Goal: Communication & Community: Answer question/provide support

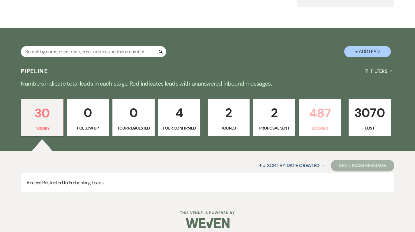
click at [317, 124] on link "487 Booked" at bounding box center [320, 118] width 43 height 38
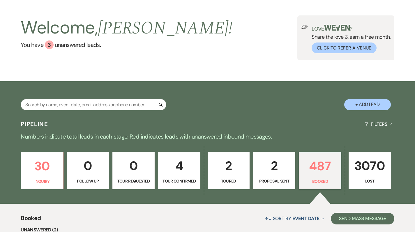
scroll to position [22, 0]
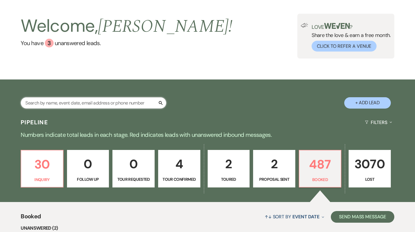
click at [75, 103] on input "text" at bounding box center [94, 102] width 146 height 11
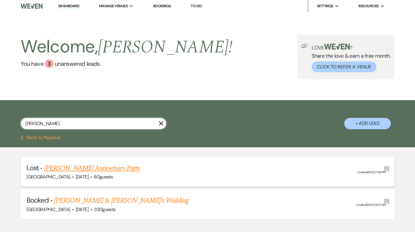
scroll to position [36, 0]
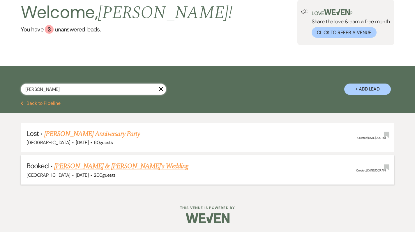
type input "[PERSON_NAME]"
click at [70, 166] on link "[PERSON_NAME] & [PERSON_NAME]'s Wedding" at bounding box center [121, 166] width 135 height 10
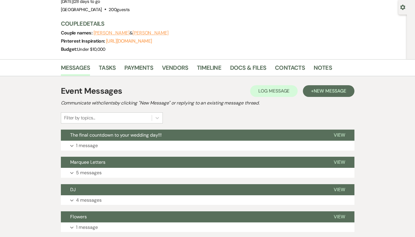
scroll to position [53, 0]
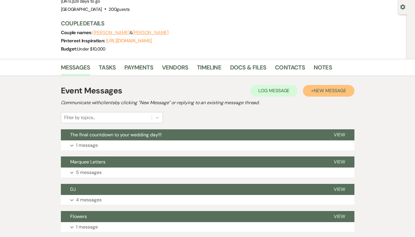
click at [346, 89] on span "New Message" at bounding box center [330, 90] width 32 height 6
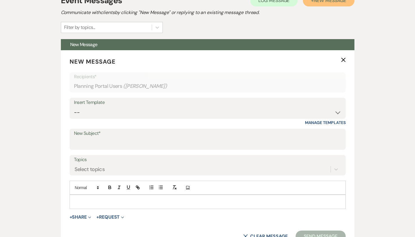
scroll to position [146, 0]
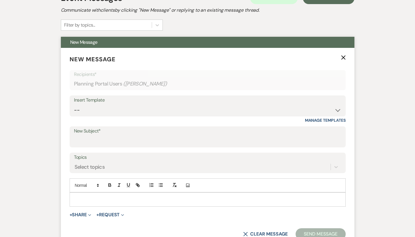
click at [142, 147] on form "New Message X Recipients* Planning Portal Users ( [PERSON_NAME] ) Insert Templa…" at bounding box center [208, 147] width 294 height 199
click at [138, 143] on input "New Subject*" at bounding box center [208, 140] width 268 height 11
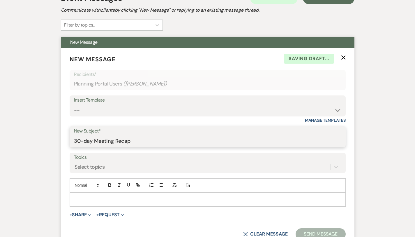
type input "30-day Meeting Recap"
click at [94, 196] on p at bounding box center [207, 199] width 267 height 6
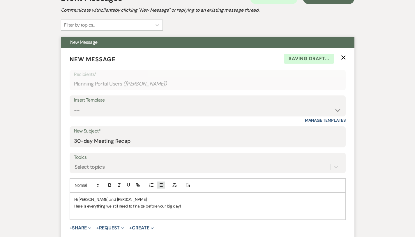
click at [158, 187] on icon "button" at bounding box center [160, 184] width 5 height 5
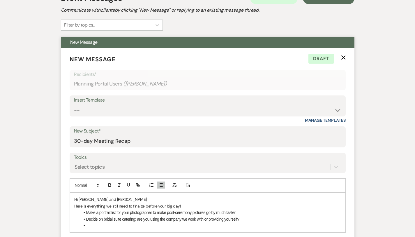
scroll to position [232, 0]
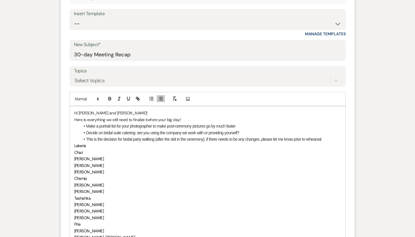
click at [311, 141] on li "This is the decision for bridal party walking (after the skit in the ceremony),…" at bounding box center [210, 139] width 261 height 6
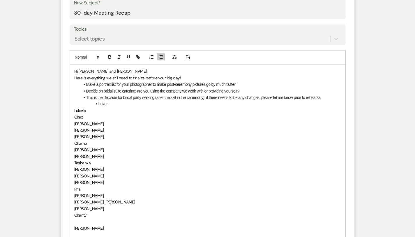
scroll to position [277, 0]
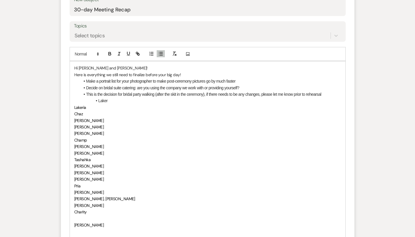
drag, startPoint x: 54, startPoint y: 107, endPoint x: 87, endPoint y: 210, distance: 109.1
click at [87, 210] on div "Hi [PERSON_NAME] and [PERSON_NAME]! Here is everything we still need to finaliz…" at bounding box center [208, 152] width 276 height 183
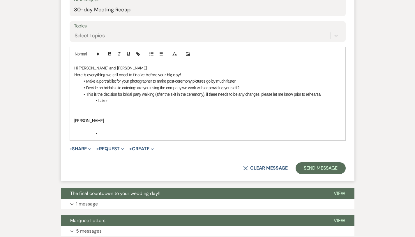
click at [74, 115] on p at bounding box center [207, 113] width 267 height 6
click at [74, 119] on span "[PERSON_NAME]" at bounding box center [89, 120] width 30 height 5
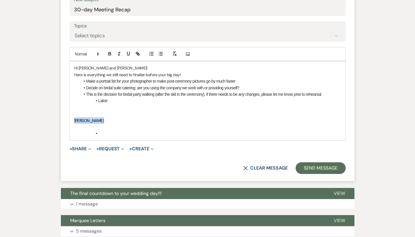
click at [74, 119] on span "[PERSON_NAME]" at bounding box center [89, 120] width 30 height 5
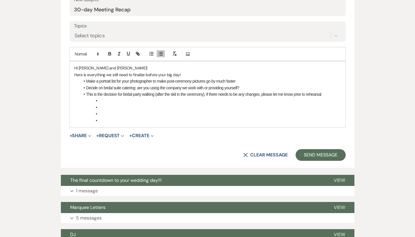
click at [93, 99] on li at bounding box center [210, 100] width 261 height 6
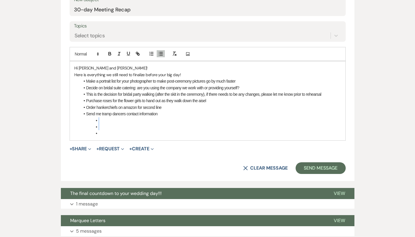
drag, startPoint x: 92, startPoint y: 133, endPoint x: 71, endPoint y: 122, distance: 23.3
click at [80, 122] on ul "Make a portrait list for your photographer to make post-ceremony pictures go by…" at bounding box center [210, 107] width 261 height 59
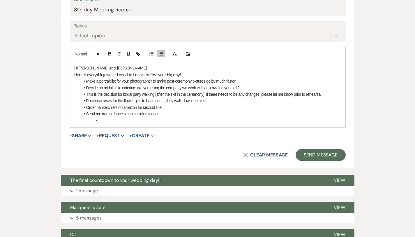
click at [142, 114] on li "Send me tramp dancers contact information" at bounding box center [210, 113] width 261 height 6
click at [179, 113] on li "Send me tramp dancers contact information, as well as any songs we need to play…" at bounding box center [210, 113] width 261 height 6
click at [131, 123] on div "Hi [PERSON_NAME] and [PERSON_NAME]! Here is everything we still need to finaliz…" at bounding box center [208, 94] width 276 height 66
click at [195, 102] on li "Purchase roses for the flower girls to hand out as they walk down the aisel" at bounding box center [210, 100] width 261 height 6
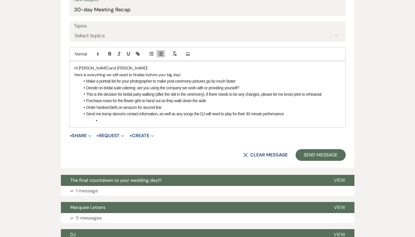
click at [135, 121] on li at bounding box center [210, 120] width 261 height 6
click at [285, 113] on li "Send me tramp dancers contact information, as well as any songs the DJ will nee…" at bounding box center [210, 113] width 261 height 6
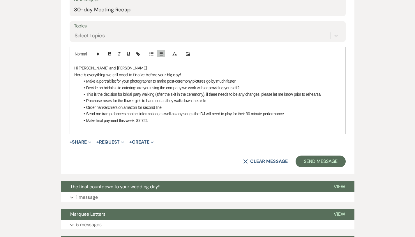
click at [139, 130] on div "Hi [PERSON_NAME] and [PERSON_NAME]! Here is everything we still need to finaliz…" at bounding box center [208, 97] width 276 height 72
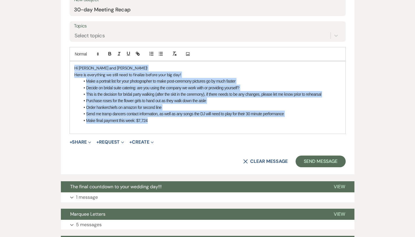
drag, startPoint x: 140, startPoint y: 122, endPoint x: 52, endPoint y: 61, distance: 106.4
click at [70, 61] on div "Hi [PERSON_NAME] and [PERSON_NAME]! Here is everything we still need to finaliz…" at bounding box center [208, 97] width 276 height 72
copy div "Hi [PERSON_NAME] and [PERSON_NAME]! Here is everything we still need to finaliz…"
click at [331, 159] on button "Send Message" at bounding box center [321, 161] width 50 height 12
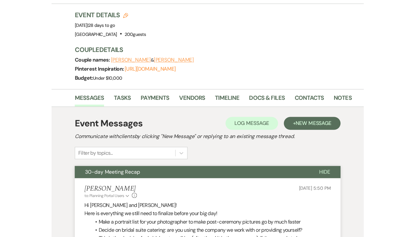
scroll to position [84, 0]
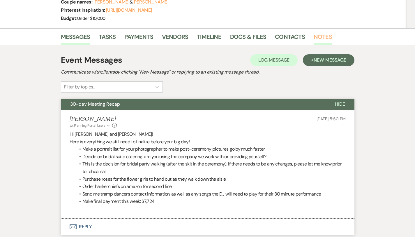
click at [314, 36] on link "Notes" at bounding box center [323, 38] width 18 height 13
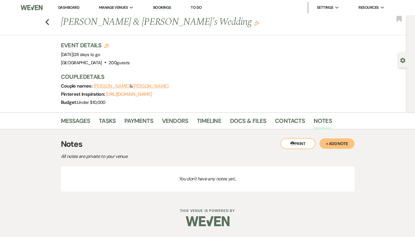
click at [76, 6] on link "Dashboard" at bounding box center [68, 7] width 21 height 5
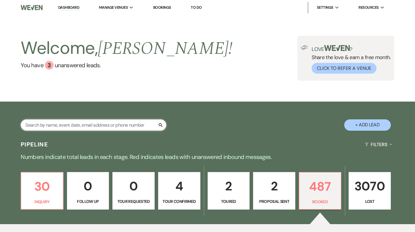
click at [112, 127] on input "text" at bounding box center [94, 125] width 146 height 11
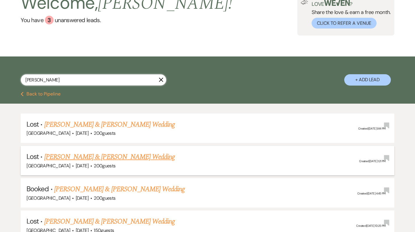
scroll to position [55, 0]
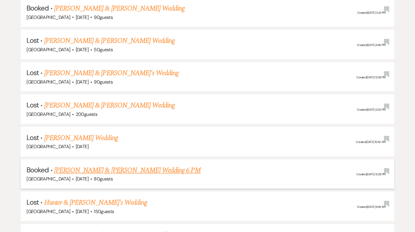
type input "[PERSON_NAME]"
click at [84, 170] on link "[PERSON_NAME] & [PERSON_NAME] Wedding 6 PM" at bounding box center [127, 170] width 147 height 10
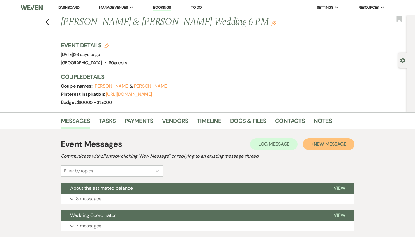
click at [345, 142] on span "New Message" at bounding box center [330, 144] width 32 height 6
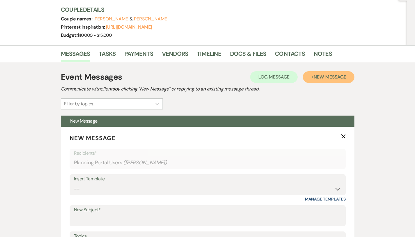
scroll to position [89, 0]
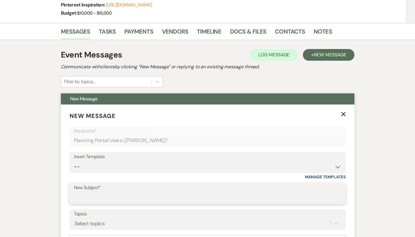
click at [112, 194] on input "New Subject*" at bounding box center [208, 197] width 268 height 11
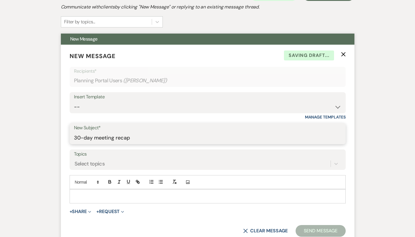
scroll to position [166, 0]
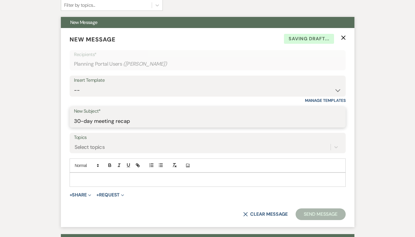
type input "30-day meeting recap"
click at [103, 182] on div at bounding box center [208, 179] width 276 height 13
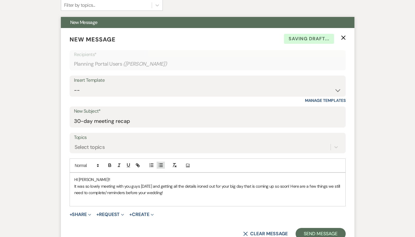
click at [160, 166] on line "button" at bounding box center [161, 166] width 3 height 0
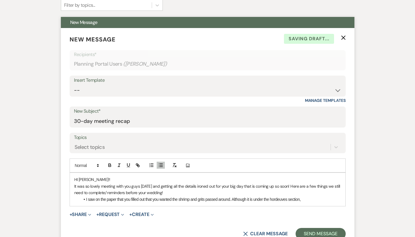
click at [261, 200] on li "I saw on the paper that you filled out that you wanted the shrimp and grits pas…" at bounding box center [210, 199] width 261 height 6
drag, startPoint x: 278, startPoint y: 200, endPoint x: 251, endPoint y: 200, distance: 27.4
click at [251, 200] on li "I saw on the paper that you filled out that you wanted the shrimp and grits pas…" at bounding box center [210, 199] width 261 height 6
click at [237, 204] on div "HI [PERSON_NAME]!! It was so lovely meeting with you guys [DATE] and getting al…" at bounding box center [208, 189] width 276 height 33
click at [251, 200] on li "I saw on the paper that you filled out that you wanted the shrimp and grits pas…" at bounding box center [210, 199] width 261 height 6
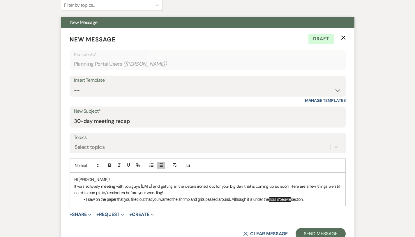
click at [252, 200] on li "I saw on the paper that you filled out that you wanted the shrimp and grits pas…" at bounding box center [210, 199] width 261 height 6
drag, startPoint x: 301, startPoint y: 200, endPoint x: 277, endPoint y: 200, distance: 23.6
click at [277, 200] on li "I saw on the paper that you filled out that you wanted the shrimp and grits pas…" at bounding box center [210, 199] width 261 height 6
click at [288, 199] on li "I saw on the paper that you filled out that you wanted the shrimp and grits pas…" at bounding box center [210, 199] width 261 height 6
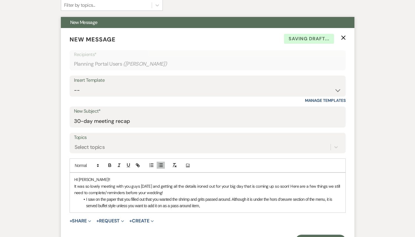
click at [190, 208] on div "HI [PERSON_NAME]!! It was so lovely meeting with you guys [DATE] and getting al…" at bounding box center [208, 193] width 276 height 40
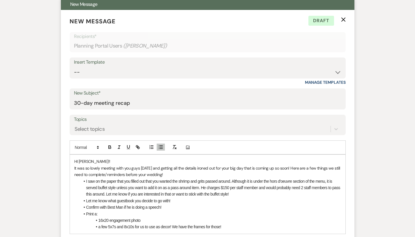
scroll to position [237, 0]
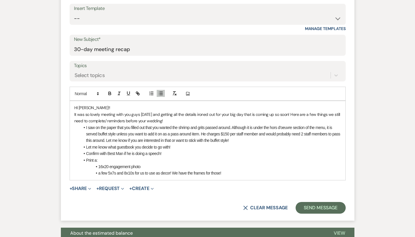
click at [211, 173] on li "a few 5x7s and 8x10s for us to use as decor! We have the frames for those!" at bounding box center [210, 173] width 261 height 6
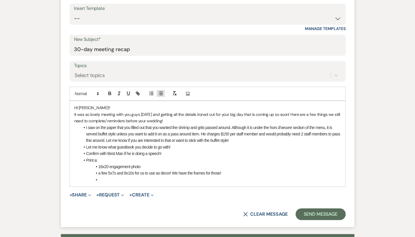
click at [157, 96] on button "button" at bounding box center [161, 93] width 8 height 7
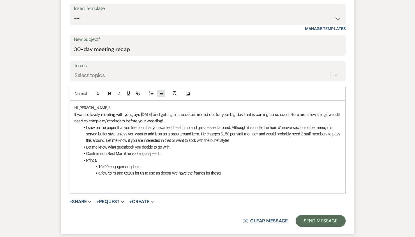
click at [158, 92] on icon "button" at bounding box center [160, 93] width 5 height 5
click at [178, 185] on li "I know you tossed around the idea of doing a generation of love table on top" at bounding box center [210, 186] width 261 height 6
click at [202, 186] on li "I know you tossed around the idea of doing a generation of love display on top" at bounding box center [210, 186] width 261 height 6
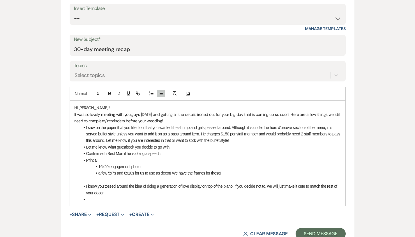
click at [115, 178] on p at bounding box center [207, 179] width 267 height 6
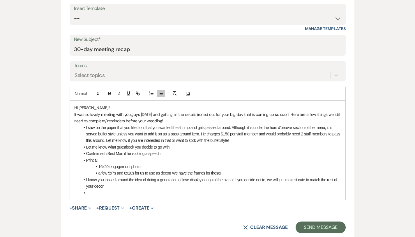
click at [80, 189] on li at bounding box center [210, 192] width 261 height 6
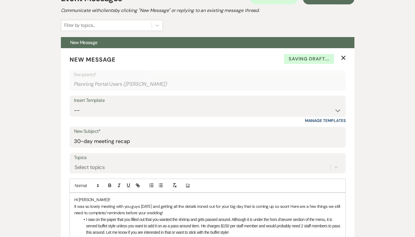
scroll to position [214, 0]
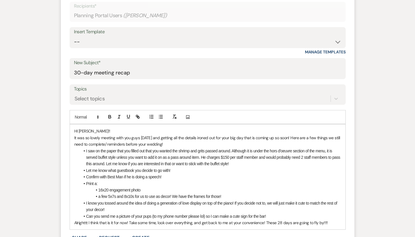
click at [262, 219] on p "Alrighttt I think that is it for now! Take some time, look over everything, and…" at bounding box center [207, 222] width 267 height 6
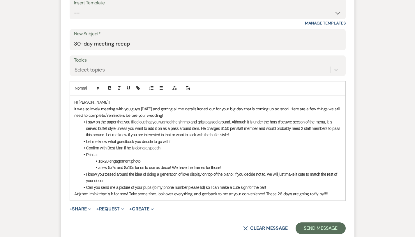
scroll to position [247, 0]
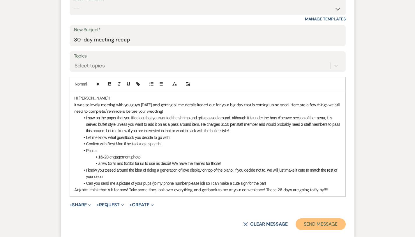
click at [343, 218] on button "Send Message" at bounding box center [321, 224] width 50 height 12
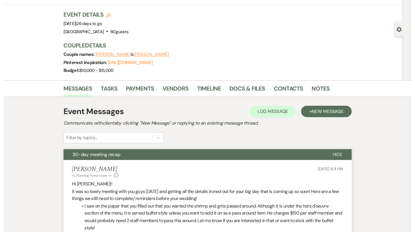
scroll to position [0, 0]
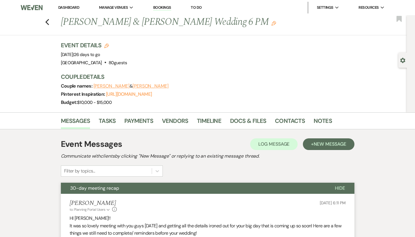
click at [75, 8] on link "Dashboard" at bounding box center [68, 7] width 21 height 5
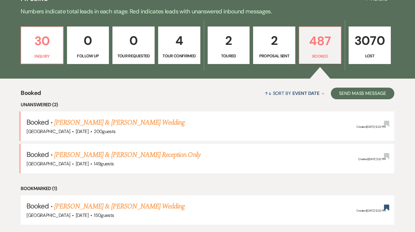
scroll to position [145, 0]
